Goal: Task Accomplishment & Management: Use online tool/utility

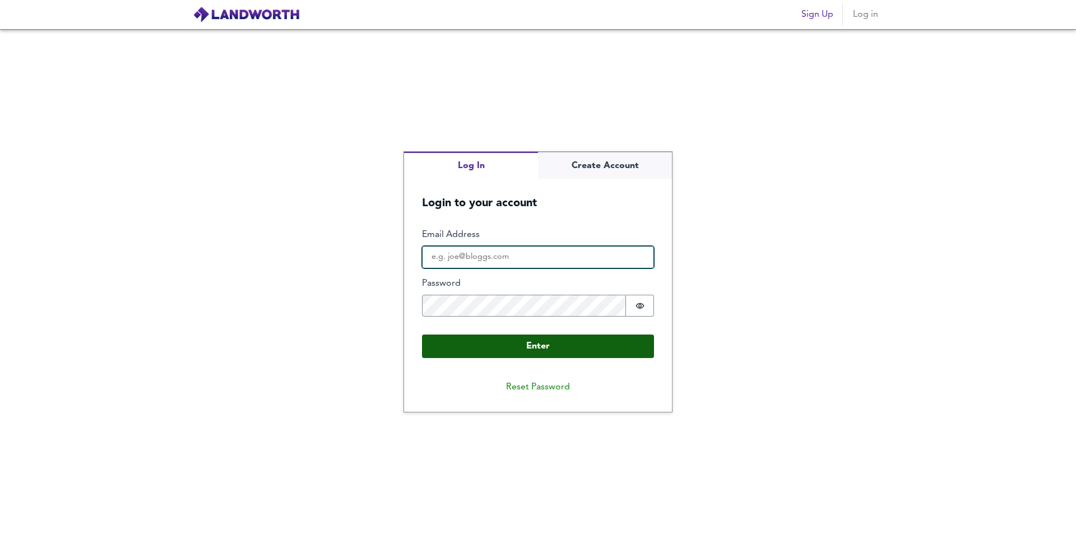
type input "[EMAIL_ADDRESS][DOMAIN_NAME]"
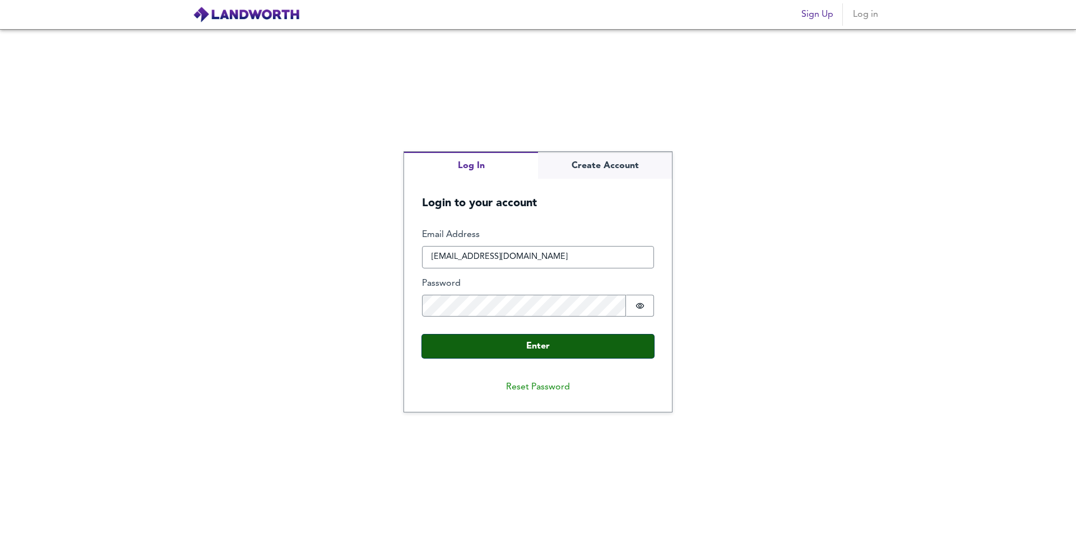
click at [562, 345] on button "Enter" at bounding box center [538, 346] width 232 height 24
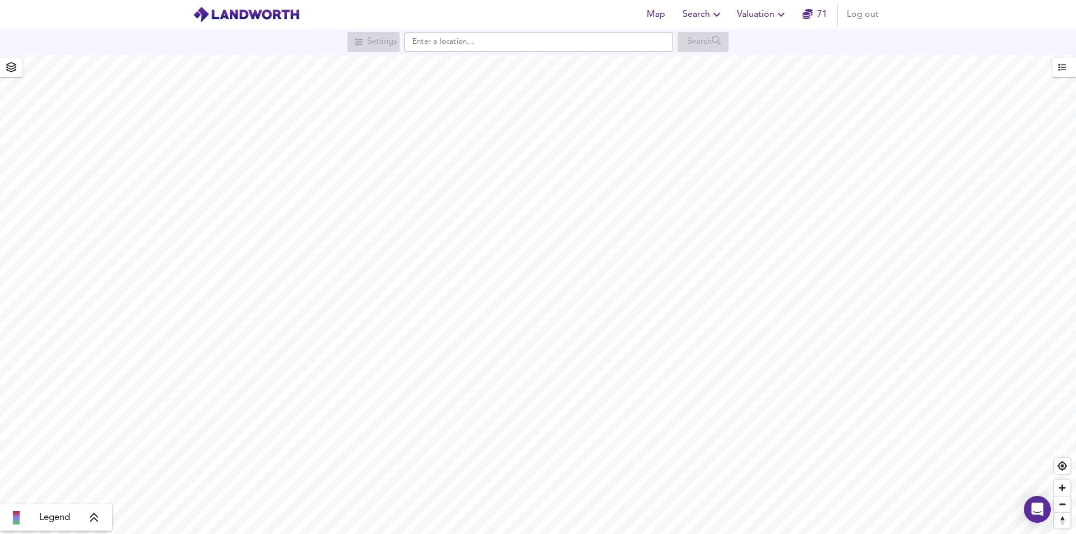
click at [761, 8] on span "Valuation" at bounding box center [762, 15] width 51 height 16
click at [761, 39] on li "New Valuation Report" at bounding box center [762, 40] width 134 height 20
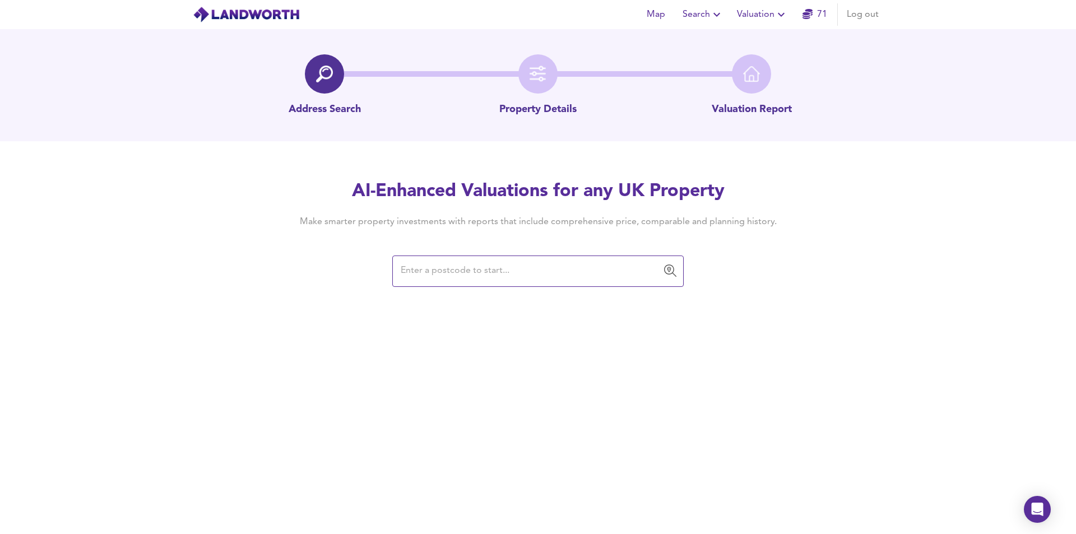
click at [483, 274] on input "text" at bounding box center [529, 271] width 264 height 21
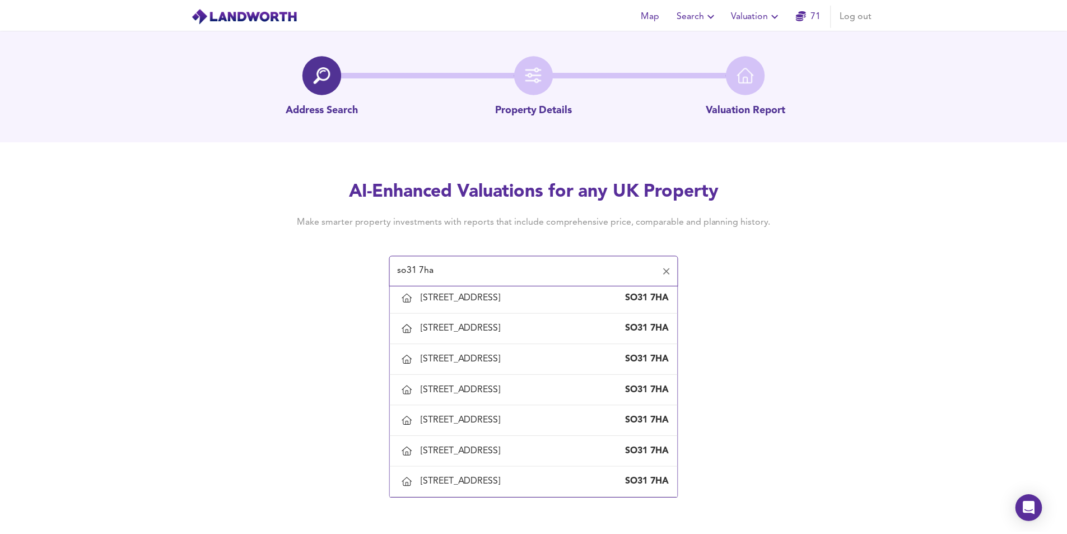
scroll to position [231, 0]
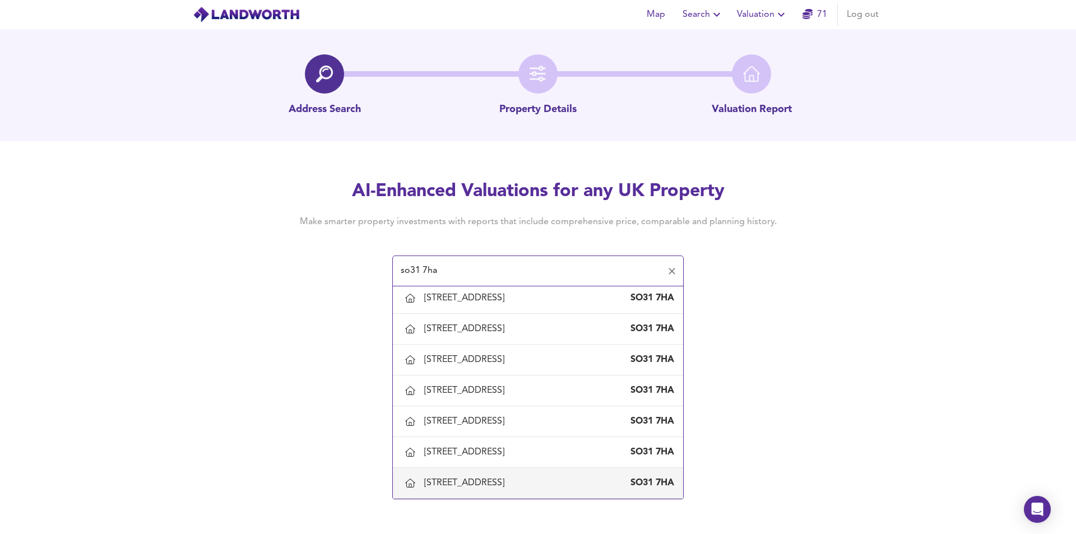
click at [506, 479] on div "[STREET_ADDRESS]" at bounding box center [466, 483] width 85 height 12
type input "[STREET_ADDRESS]"
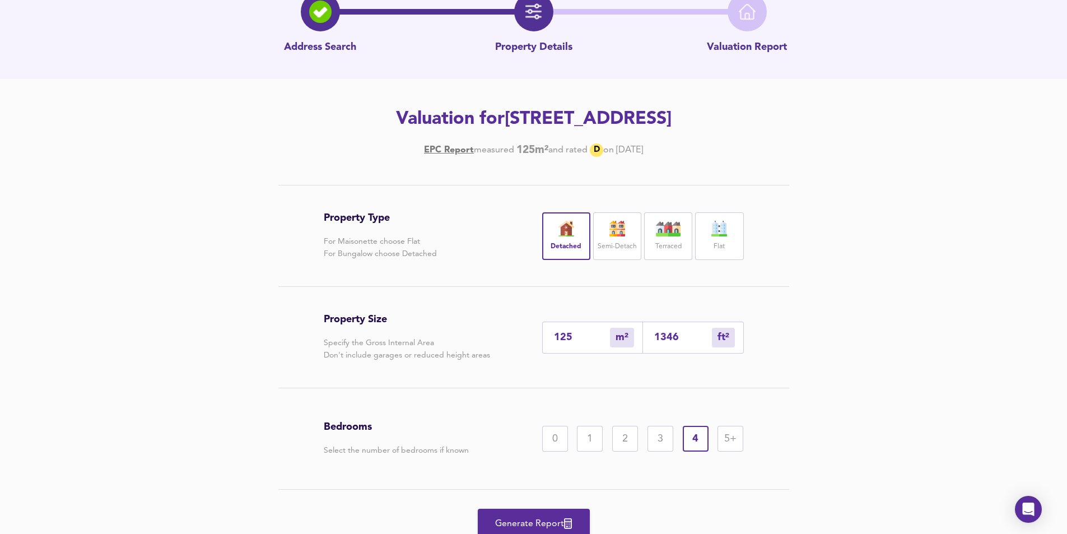
scroll to position [108, 0]
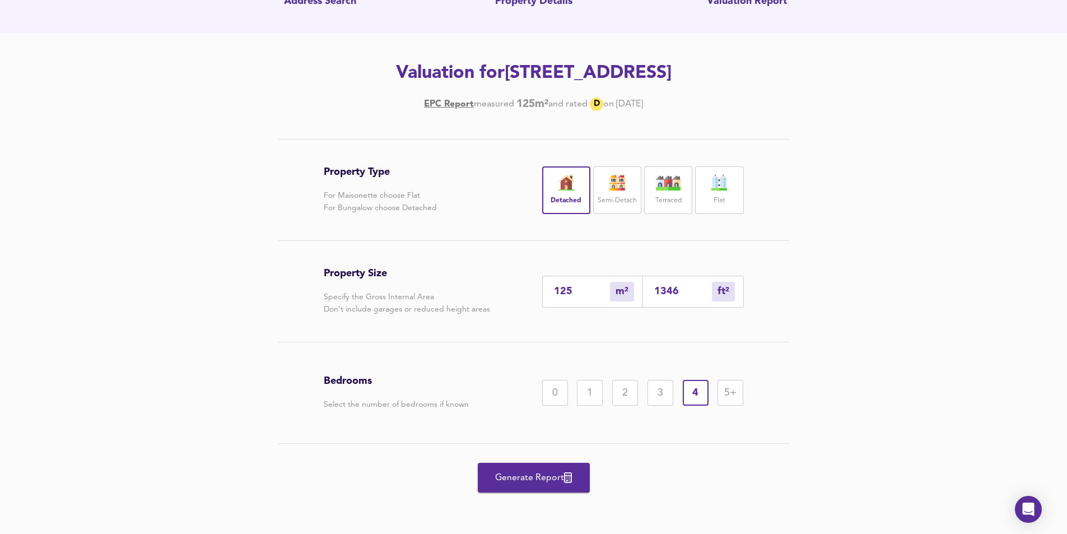
click at [526, 471] on span "Generate Report" at bounding box center [534, 478] width 90 height 16
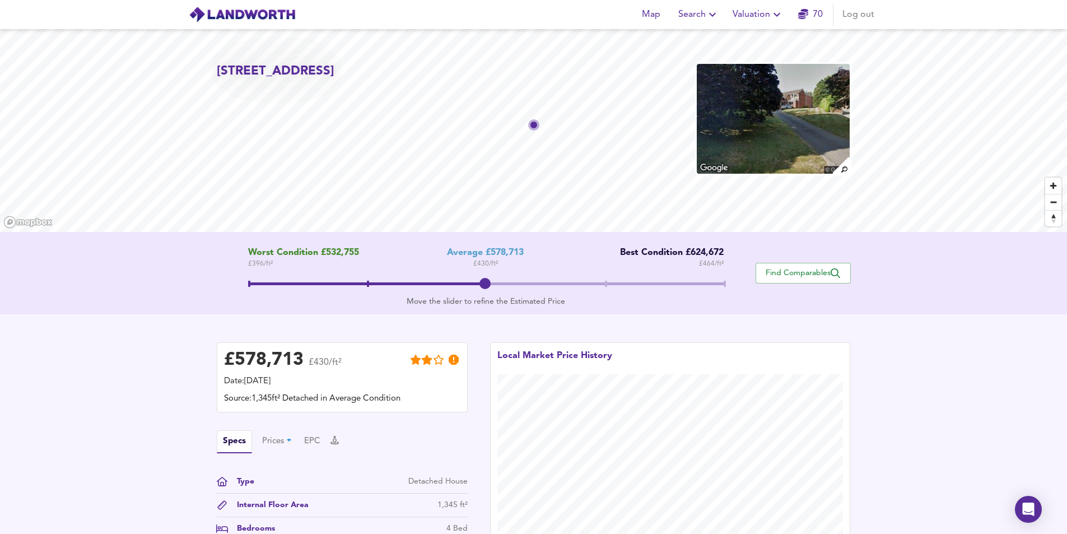
scroll to position [168, 0]
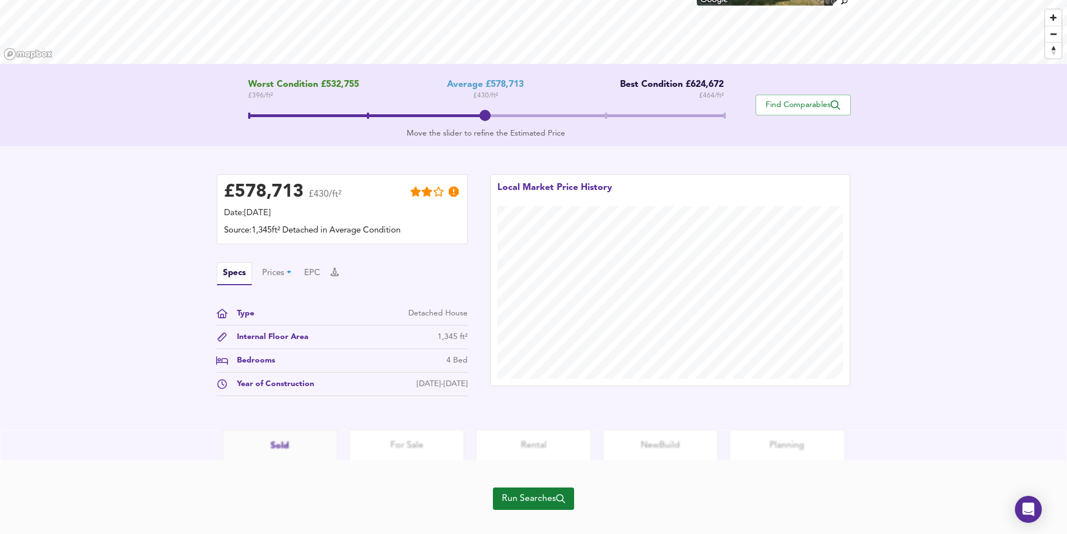
click at [542, 494] on span "Run Searches" at bounding box center [533, 499] width 63 height 16
